Goal: Information Seeking & Learning: Check status

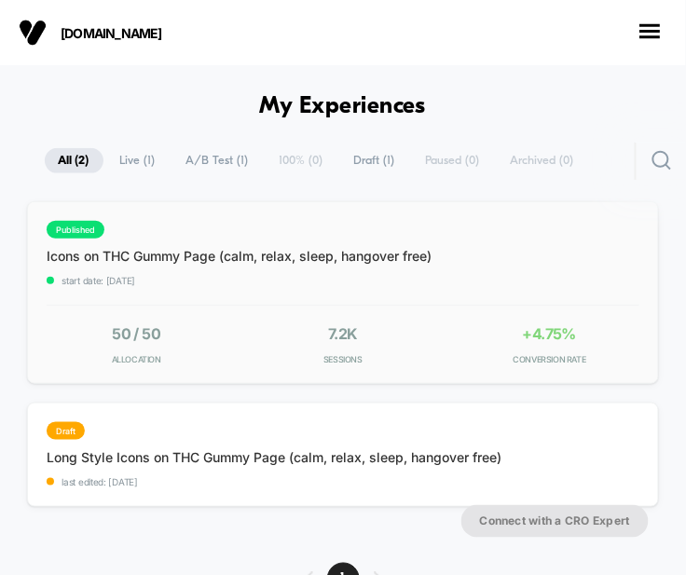
click at [598, 262] on div "published Icons on THC Gummy Page (calm, relax, sleep, hangover free) start dat…" at bounding box center [342, 292] width 631 height 183
